Goal: Find specific page/section: Locate item on page

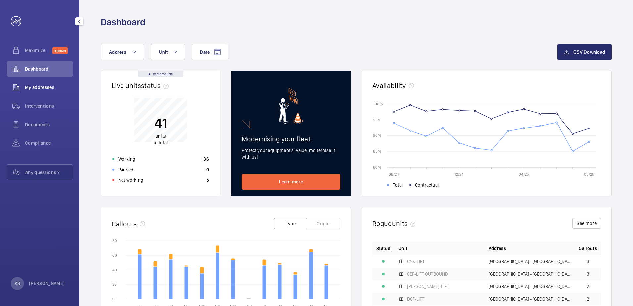
click at [49, 90] on span "My addresses" at bounding box center [49, 87] width 48 height 7
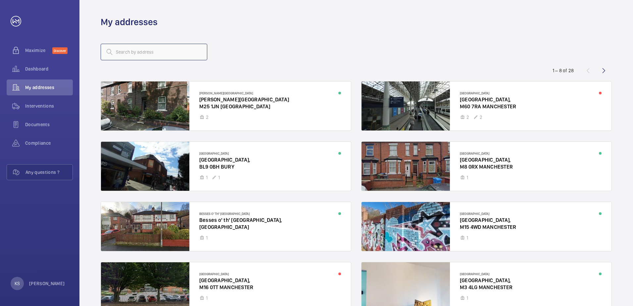
click at [152, 58] on input "text" at bounding box center [154, 52] width 107 height 17
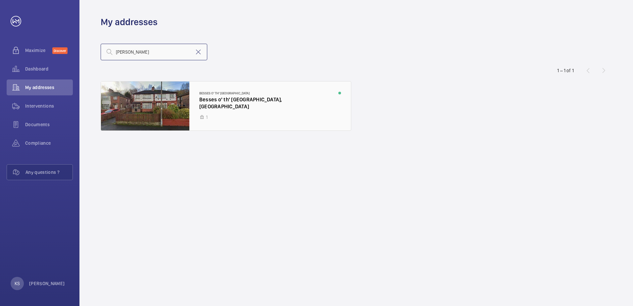
type input "[PERSON_NAME]"
click at [198, 108] on div at bounding box center [226, 105] width 250 height 49
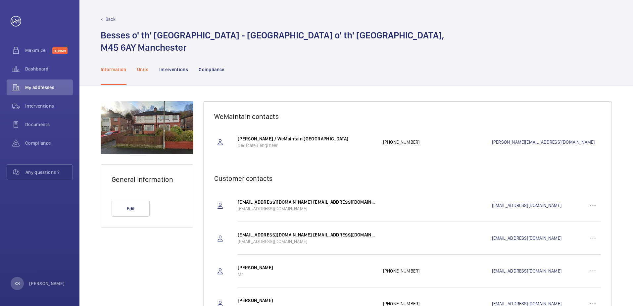
click at [143, 71] on p "Units" at bounding box center [143, 69] width 12 height 7
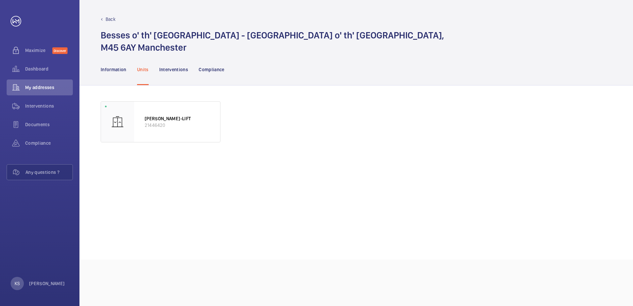
drag, startPoint x: 272, startPoint y: 293, endPoint x: 223, endPoint y: 251, distance: 64.3
click at [272, 292] on div "Back Besses o' th' [GEOGRAPHIC_DATA] - [GEOGRAPHIC_DATA] o' th' [GEOGRAPHIC_DAT…" at bounding box center [355, 153] width 553 height 306
click at [80, 23] on mat-icon "button" at bounding box center [79, 21] width 8 height 5
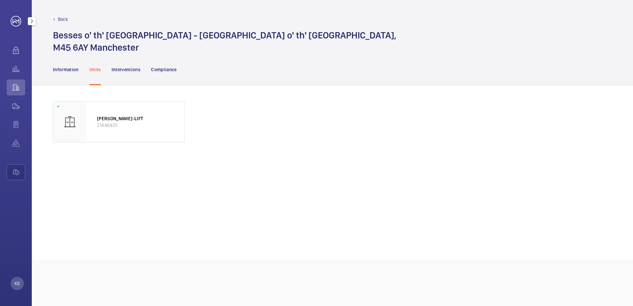
click at [35, 22] on mat-icon "button" at bounding box center [32, 21] width 8 height 5
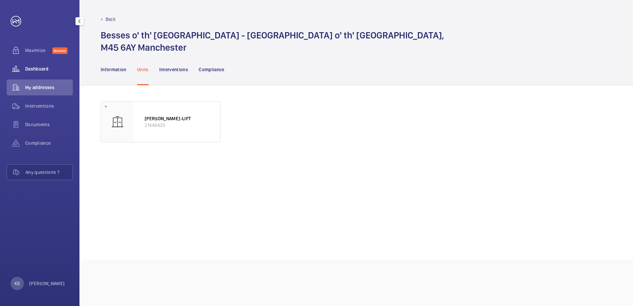
click at [30, 66] on span "Dashboard" at bounding box center [49, 69] width 48 height 7
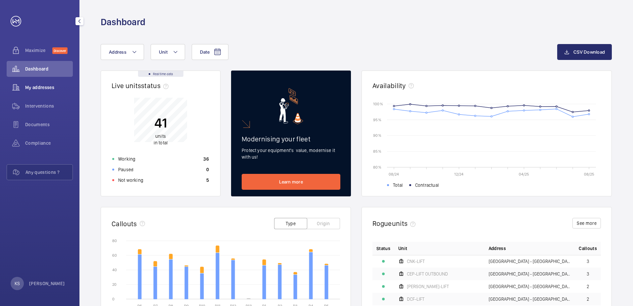
click at [41, 92] on div "My addresses" at bounding box center [40, 87] width 66 height 16
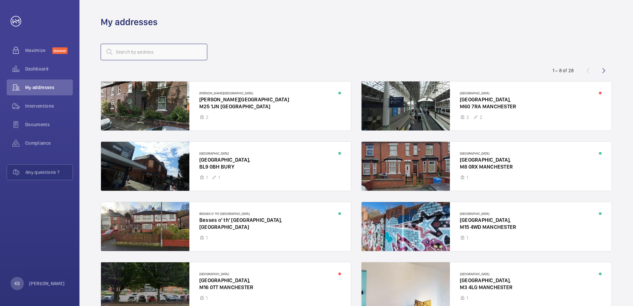
click at [123, 56] on input "text" at bounding box center [154, 52] width 107 height 17
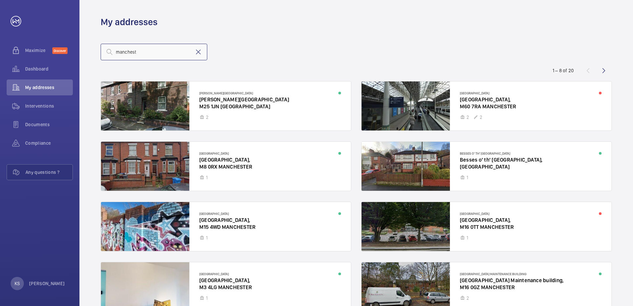
type input "manchest"
click at [196, 50] on mat-icon at bounding box center [198, 52] width 8 height 8
click at [179, 52] on input "text" at bounding box center [154, 52] width 107 height 17
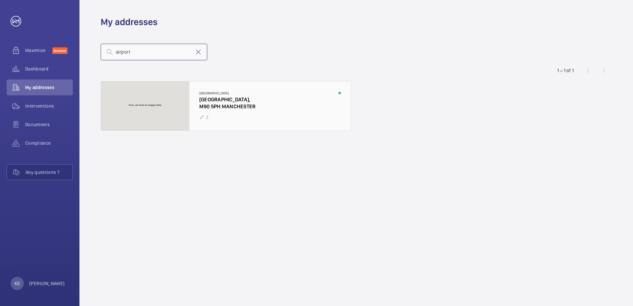
type input "airport"
click at [182, 112] on div at bounding box center [226, 105] width 250 height 49
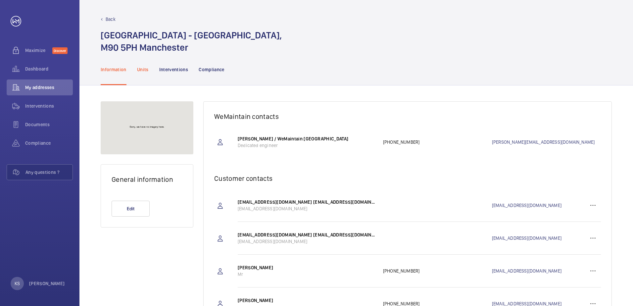
click at [145, 73] on div "Units" at bounding box center [143, 69] width 12 height 31
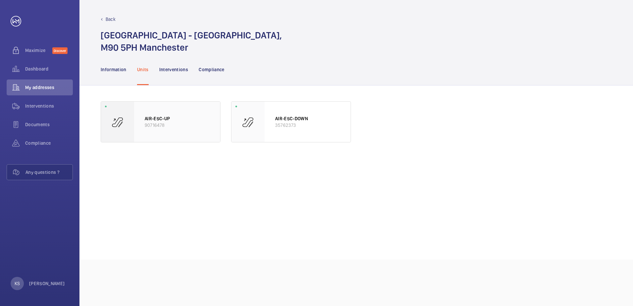
click at [180, 120] on p "AIR-ESC-UP" at bounding box center [177, 118] width 65 height 7
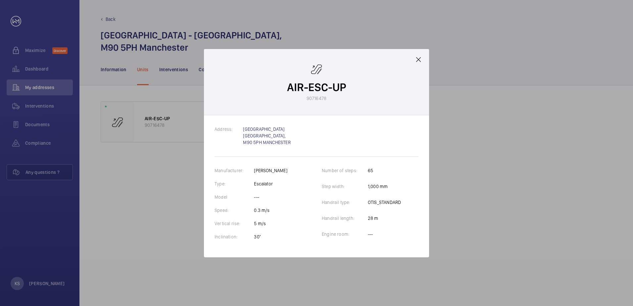
click at [353, 114] on div "AIR-ESC-UP 90716478" at bounding box center [316, 82] width 225 height 66
drag, startPoint x: 318, startPoint y: 100, endPoint x: 327, endPoint y: 102, distance: 9.6
click at [327, 102] on div "AIR-ESC-UP 90716478" at bounding box center [316, 82] width 225 height 66
click at [417, 61] on mat-icon at bounding box center [418, 60] width 8 height 8
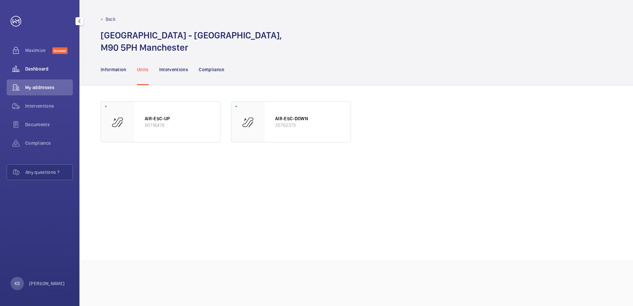
click at [28, 70] on span "Dashboard" at bounding box center [49, 69] width 48 height 7
